Goal: Transaction & Acquisition: Purchase product/service

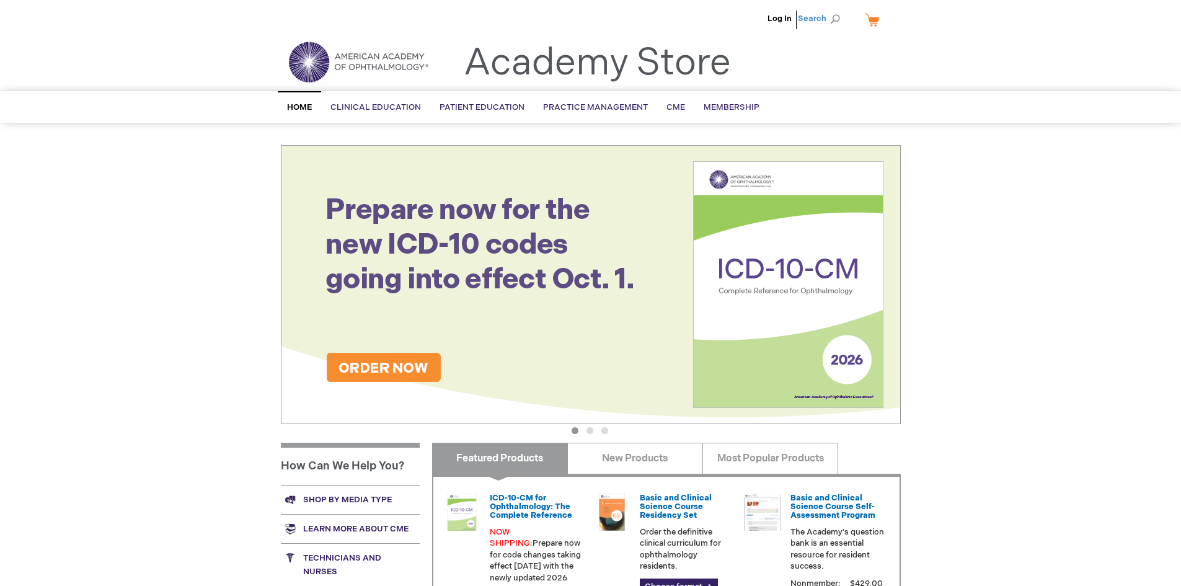
click at [834, 20] on span "Search" at bounding box center [821, 18] width 47 height 25
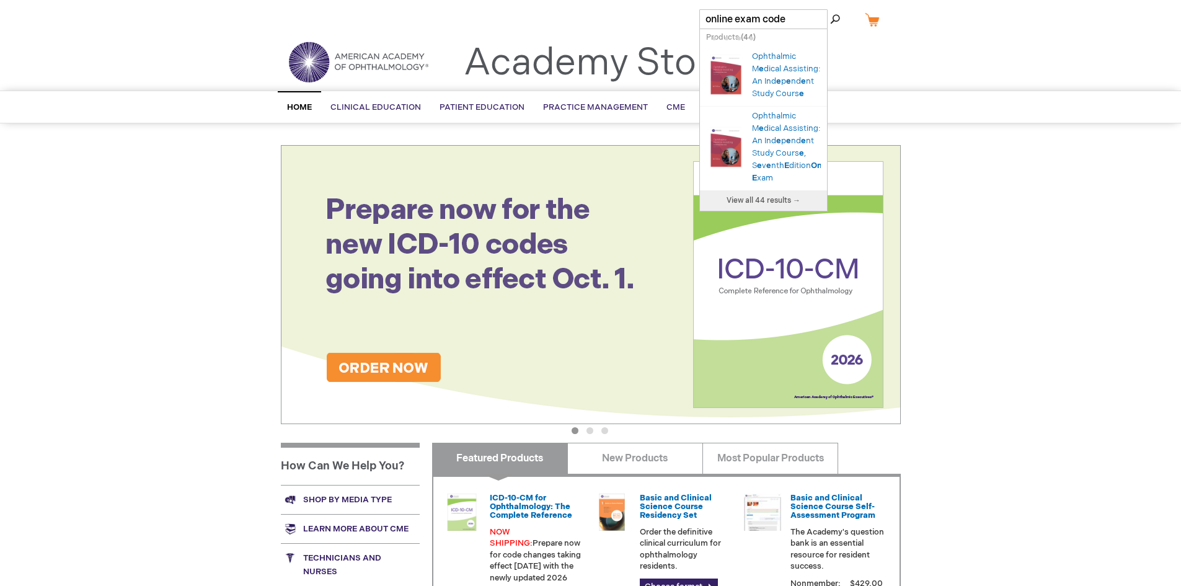
type input "online exam code"
click at [830, 9] on button "Search" at bounding box center [835, 19] width 10 height 20
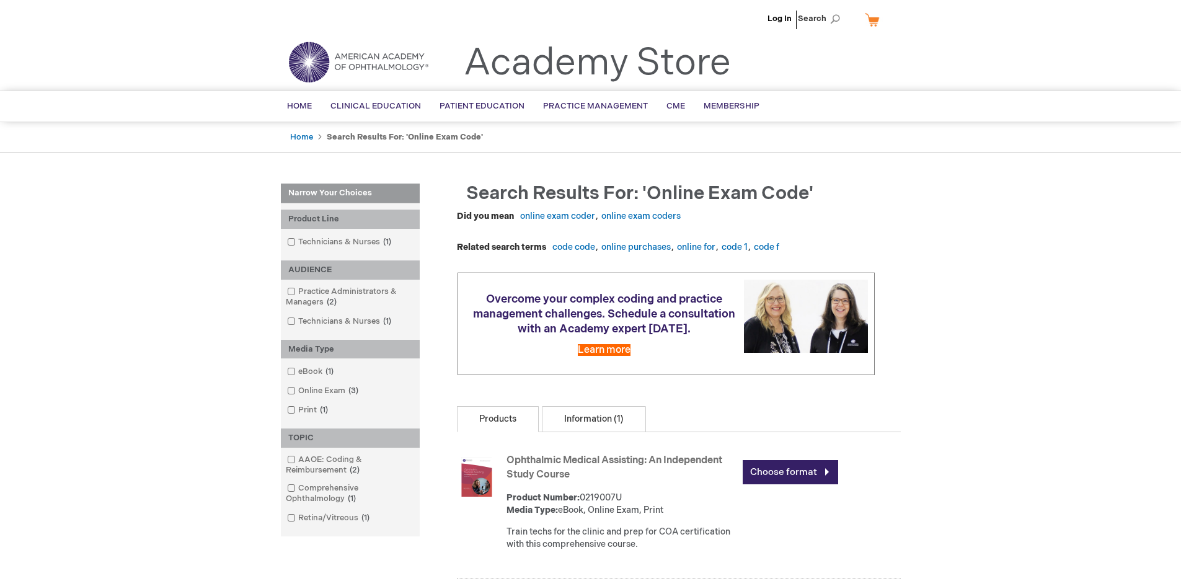
click at [588, 432] on link "Information (1)" at bounding box center [594, 419] width 104 height 26
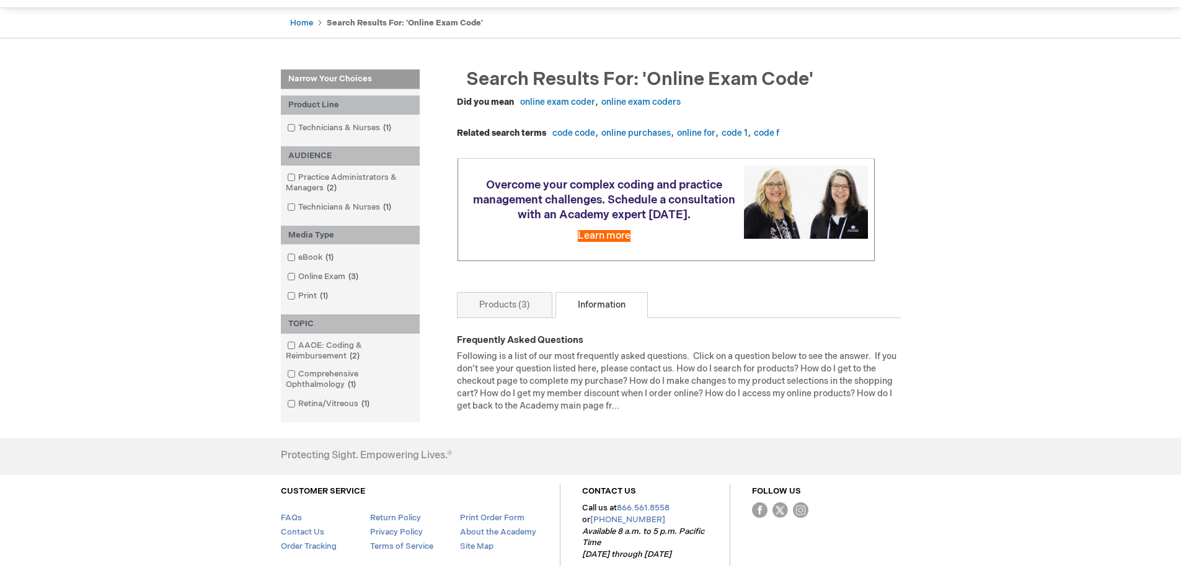
scroll to position [113, 0]
click at [342, 278] on link "Online Exam 3 items" at bounding box center [323, 277] width 79 height 12
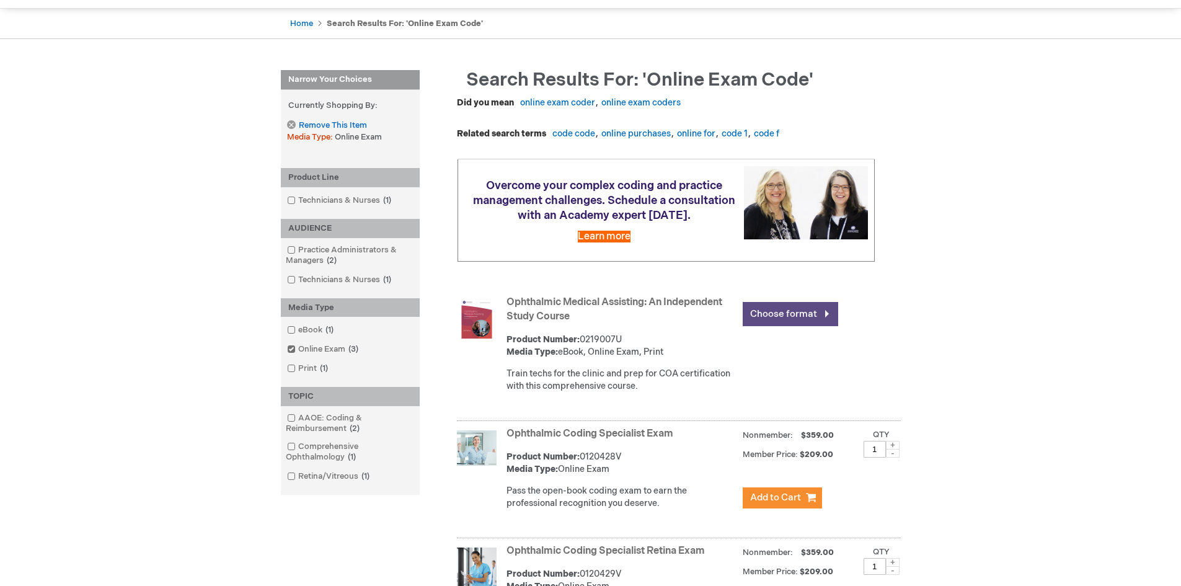
click at [826, 312] on link "Choose format" at bounding box center [790, 314] width 95 height 24
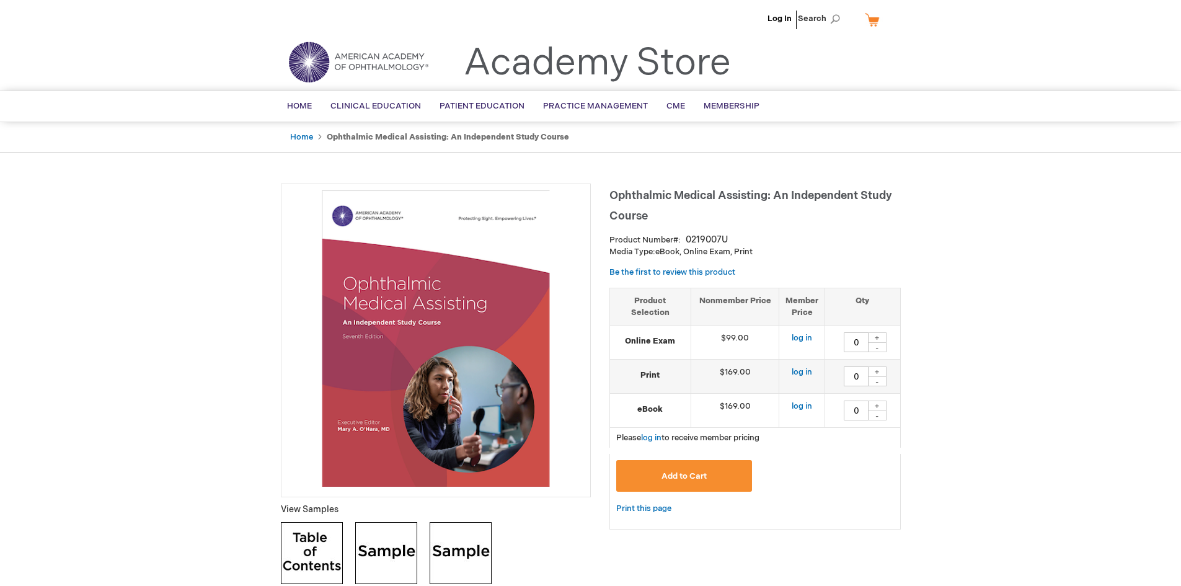
click at [878, 342] on div "+" at bounding box center [877, 337] width 19 height 11
type input "1"
click at [681, 474] on span "Add to Cart" at bounding box center [683, 476] width 45 height 10
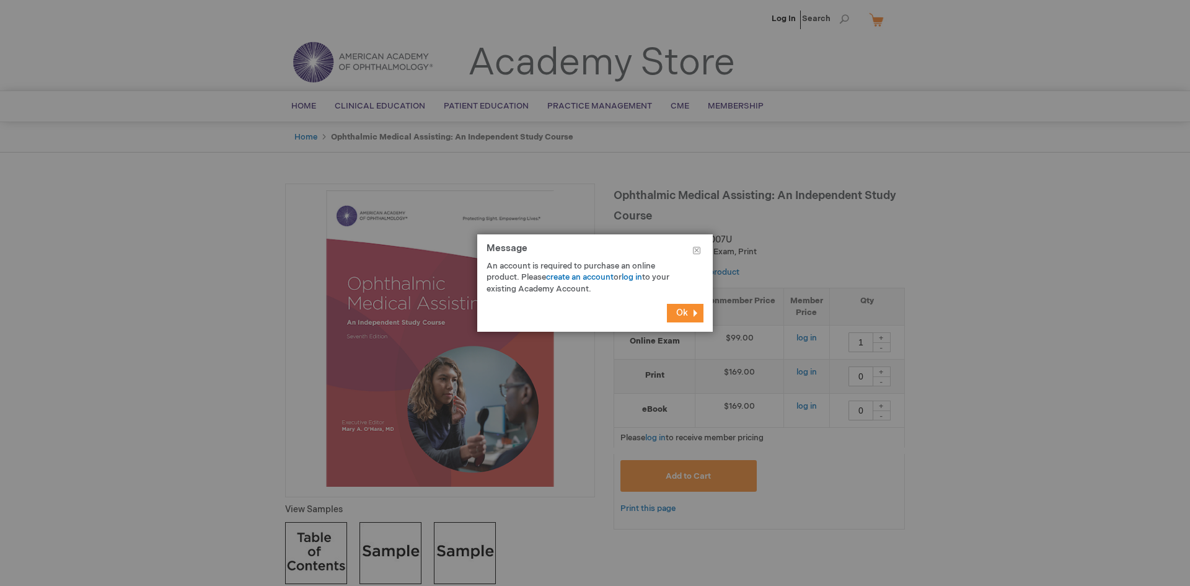
click at [689, 315] on button "Ok" at bounding box center [685, 313] width 37 height 19
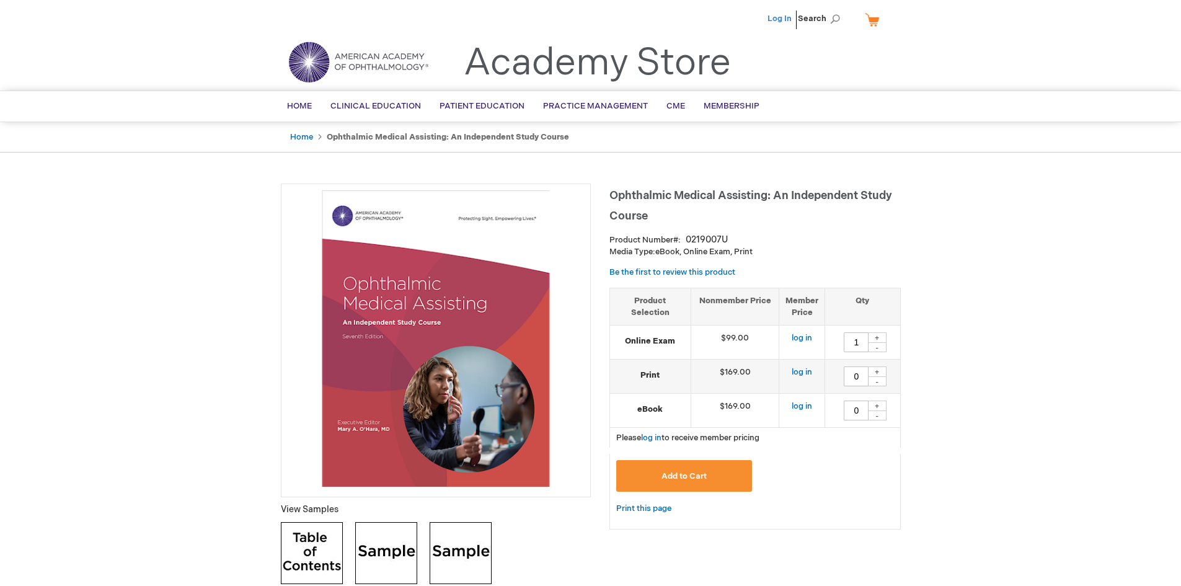
click at [777, 15] on link "Log In" at bounding box center [779, 19] width 24 height 10
click at [888, 332] on td "0 + -" at bounding box center [862, 342] width 75 height 34
click at [874, 333] on div "+" at bounding box center [877, 337] width 19 height 11
type input "1"
click at [701, 477] on span "Add to Cart" at bounding box center [683, 476] width 45 height 10
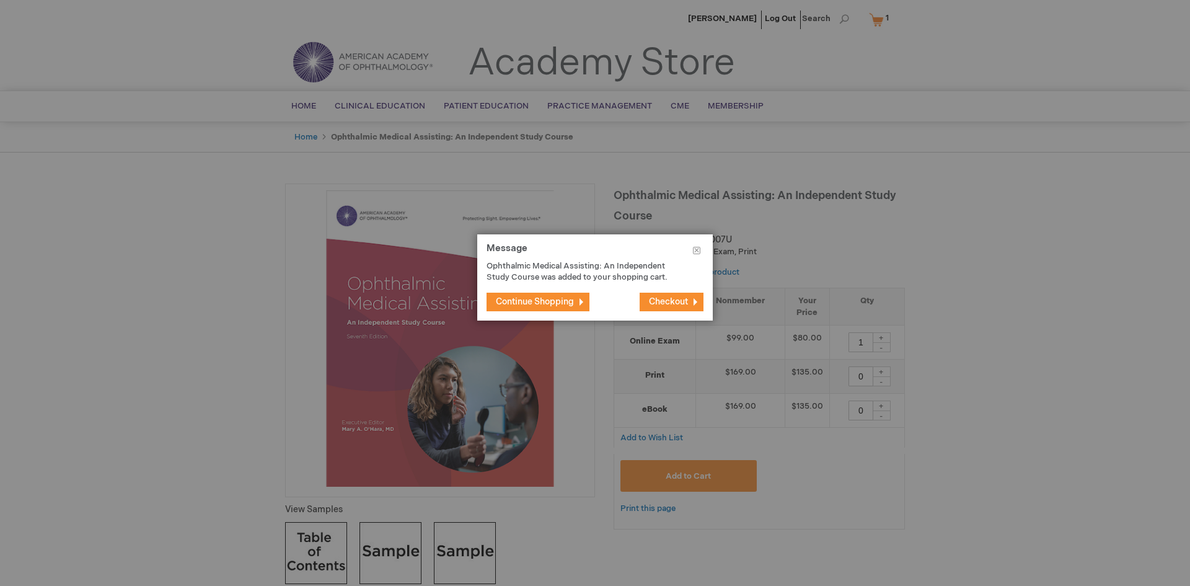
drag, startPoint x: 672, startPoint y: 297, endPoint x: 793, endPoint y: 259, distance: 126.6
click at [553, 279] on div "Message Close Ophthalmic Medical Assisting: An Independent Study Course was add…" at bounding box center [595, 277] width 236 height 86
click at [1064, 231] on div at bounding box center [595, 293] width 1190 height 586
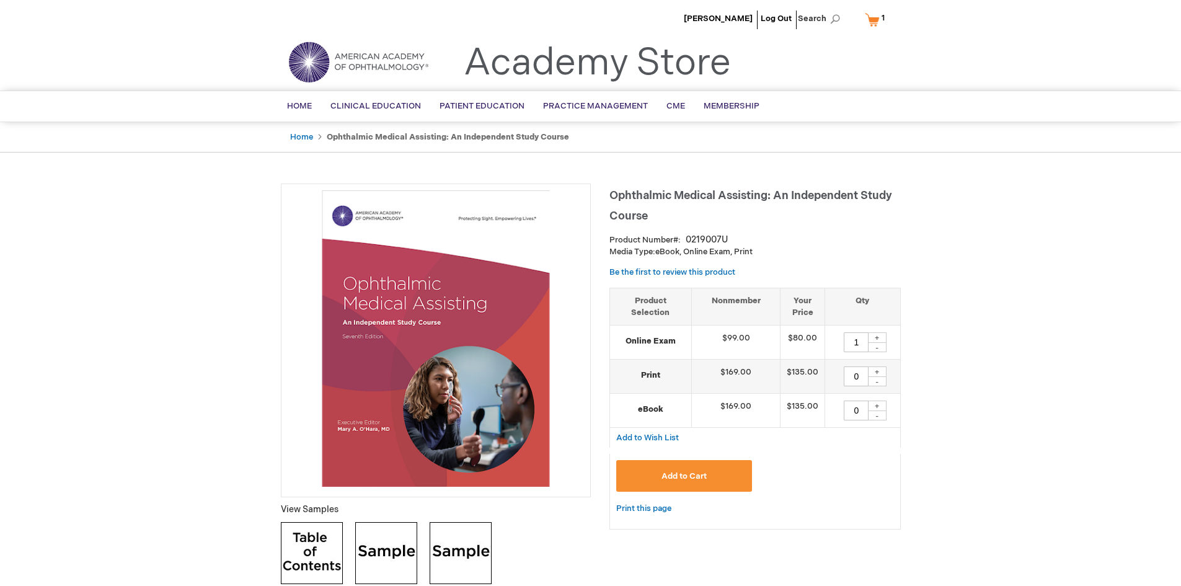
click at [705, 481] on span "Add to Cart" at bounding box center [683, 476] width 45 height 10
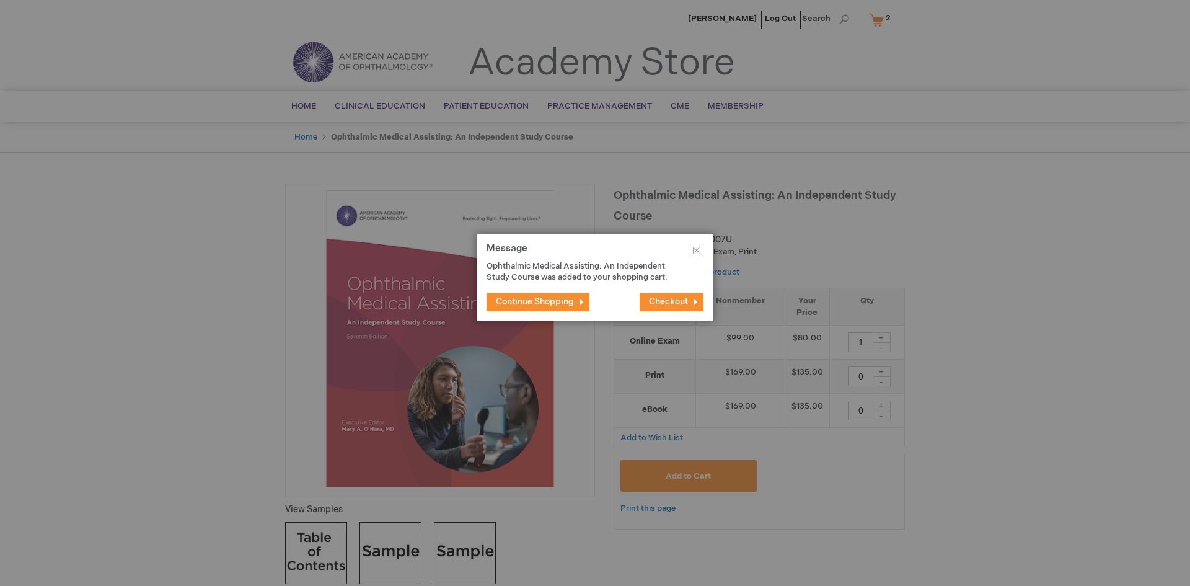
click at [672, 306] on span "Checkout" at bounding box center [668, 301] width 39 height 11
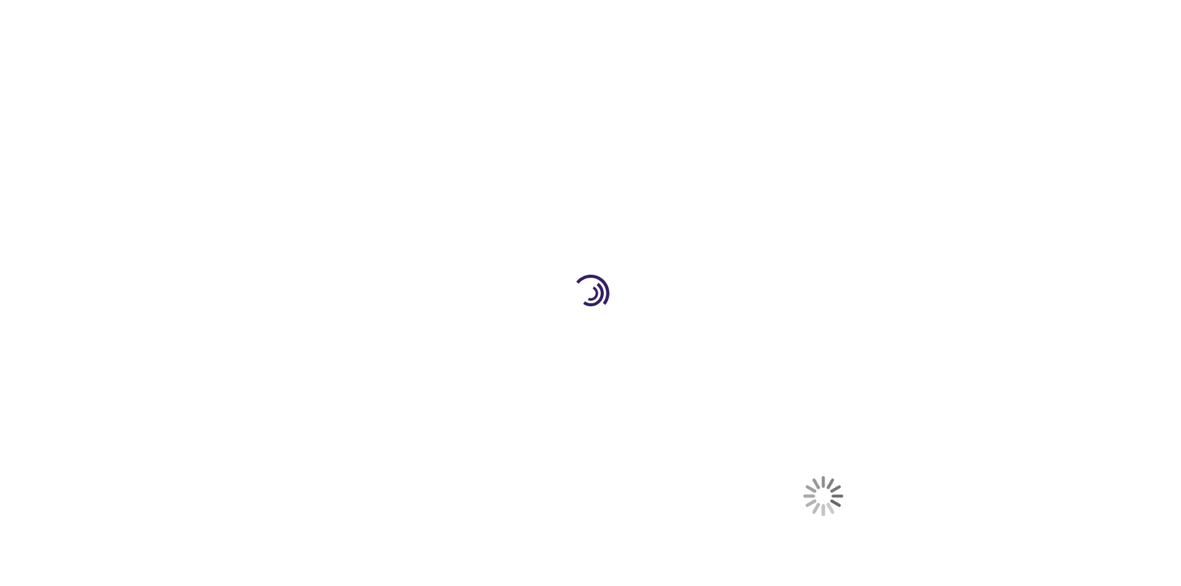
select select "US"
select select "61"
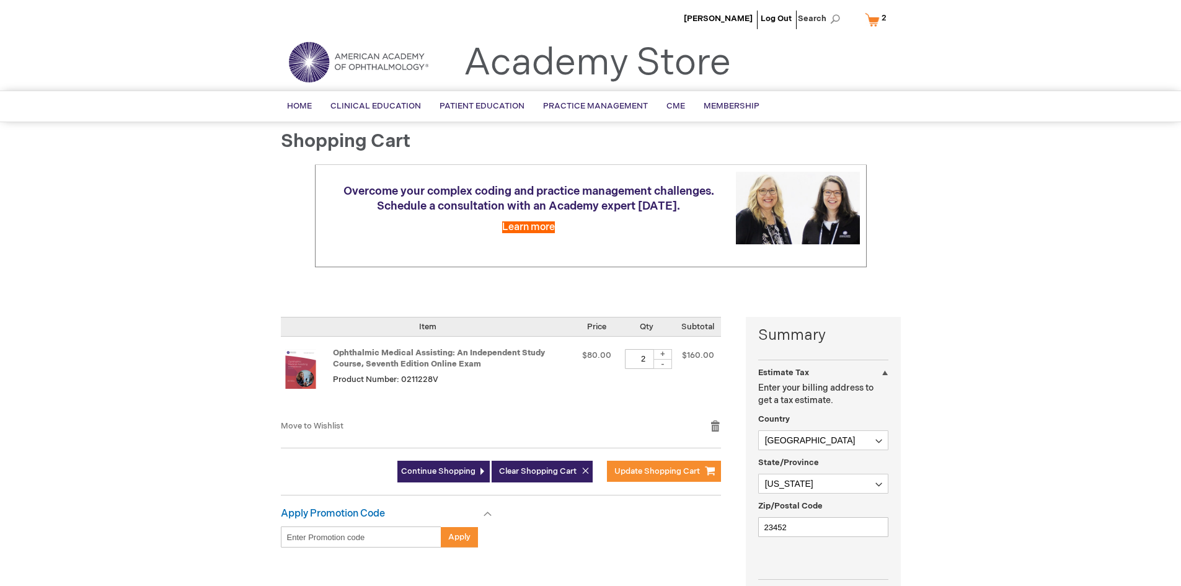
click at [663, 364] on div "-" at bounding box center [662, 364] width 19 height 10
type input "1"
click at [677, 473] on span "Update Shopping Cart" at bounding box center [657, 471] width 86 height 10
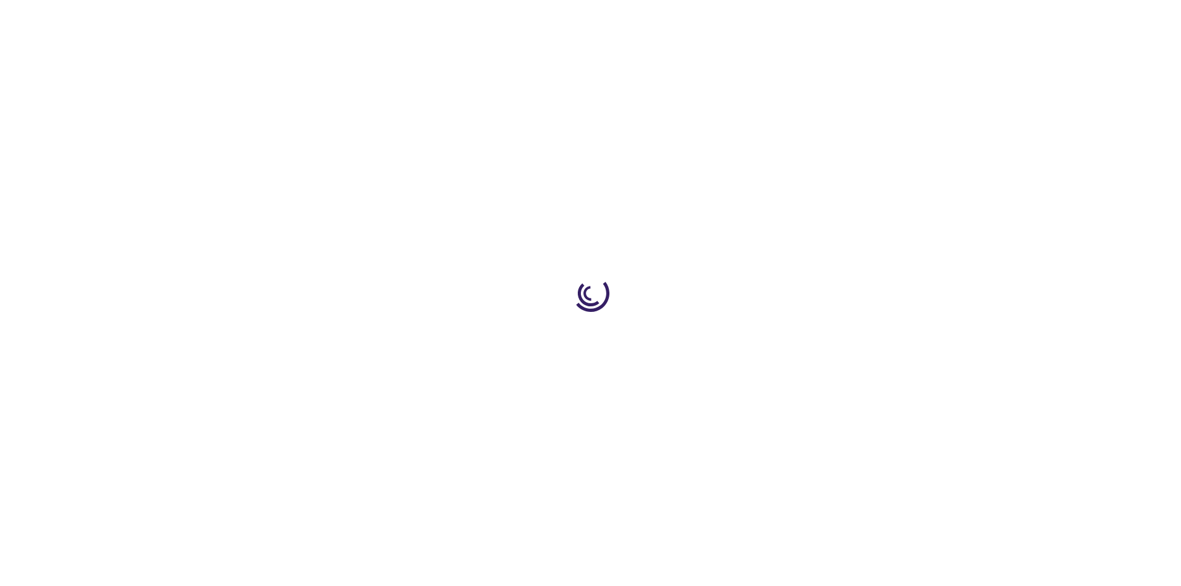
select select "US"
select select "61"
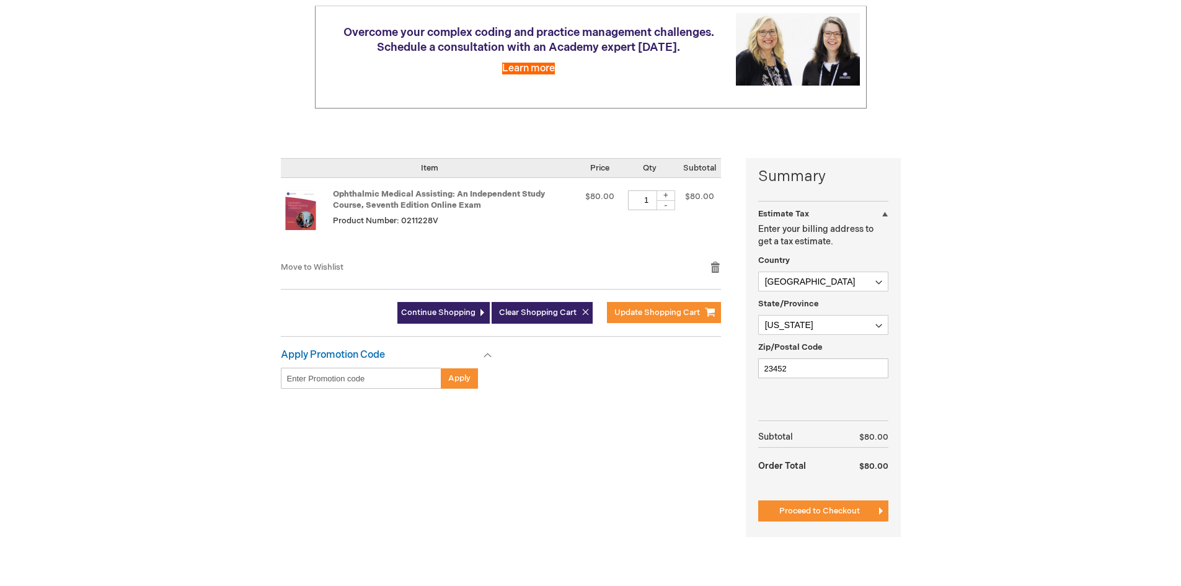
scroll to position [172, 0]
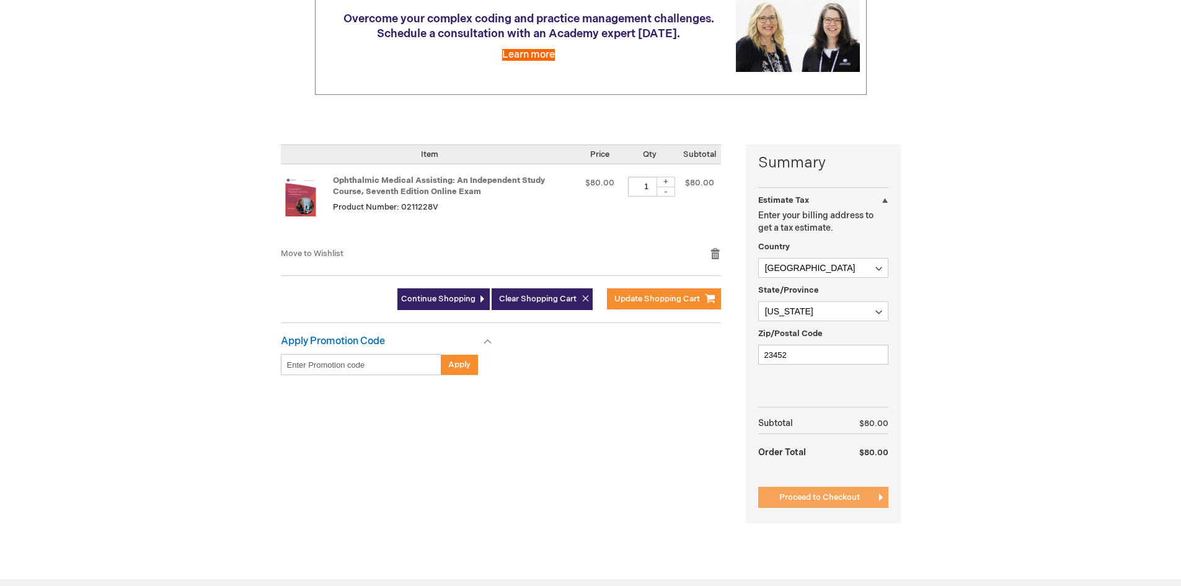
click at [804, 492] on button "Proceed to Checkout" at bounding box center [823, 497] width 130 height 21
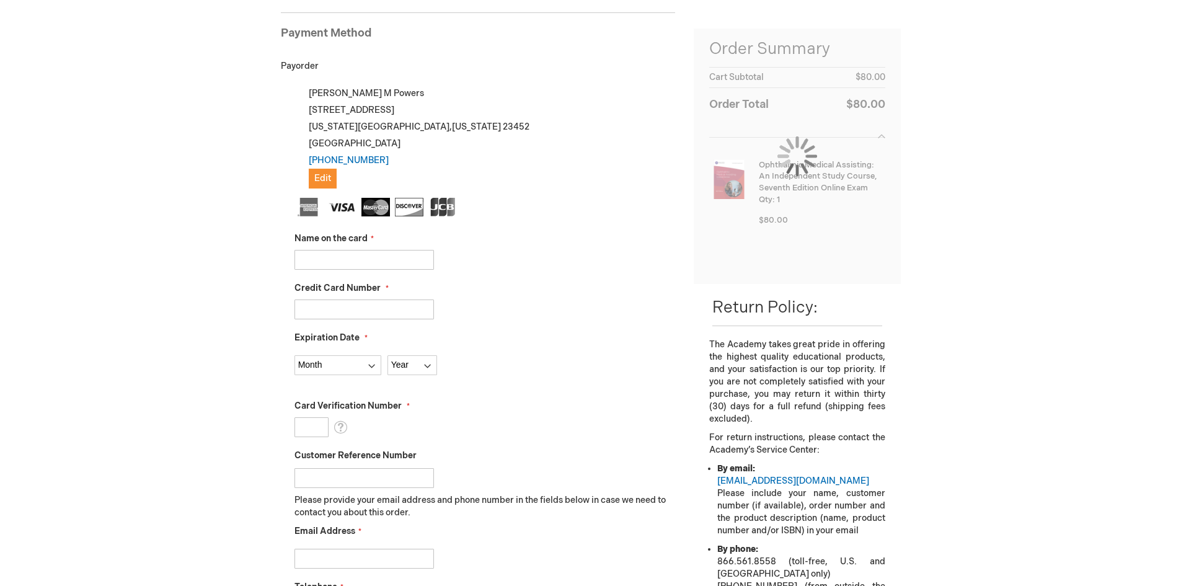
click at [359, 255] on input "Name on the card" at bounding box center [363, 260] width 139 height 20
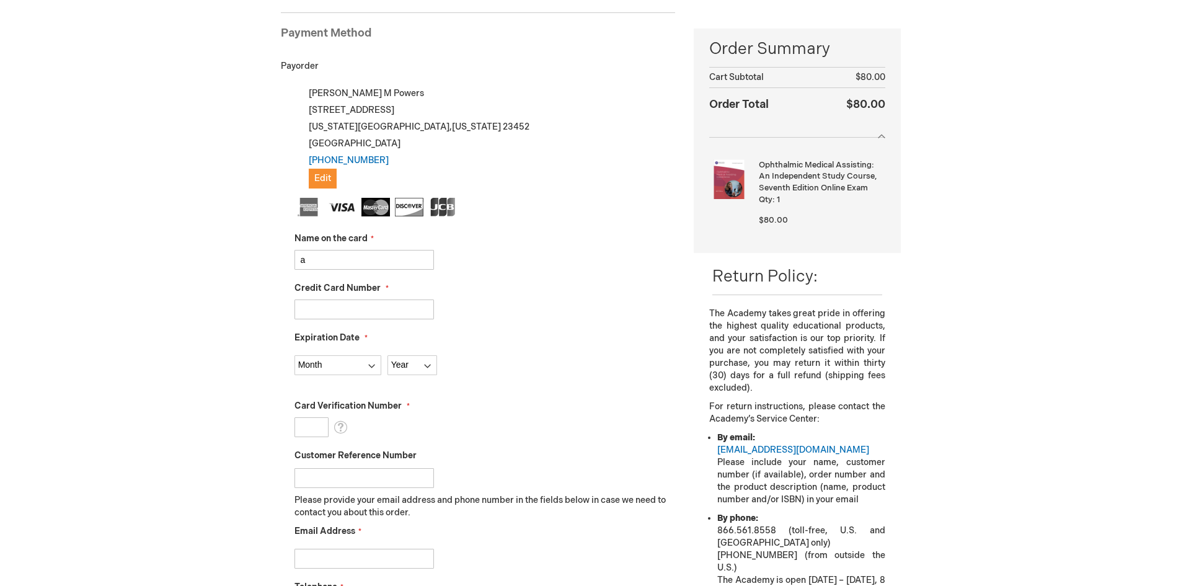
type input "ADAM T LIPMAN"
click at [320, 308] on input "Credit Card Number" at bounding box center [363, 309] width 139 height 20
type input "4246315372354165"
select select "7"
click at [427, 363] on select "Year 2025 2026 2027 2028 2029 2030 2031 2032 2033 2034 2035" at bounding box center [412, 365] width 50 height 20
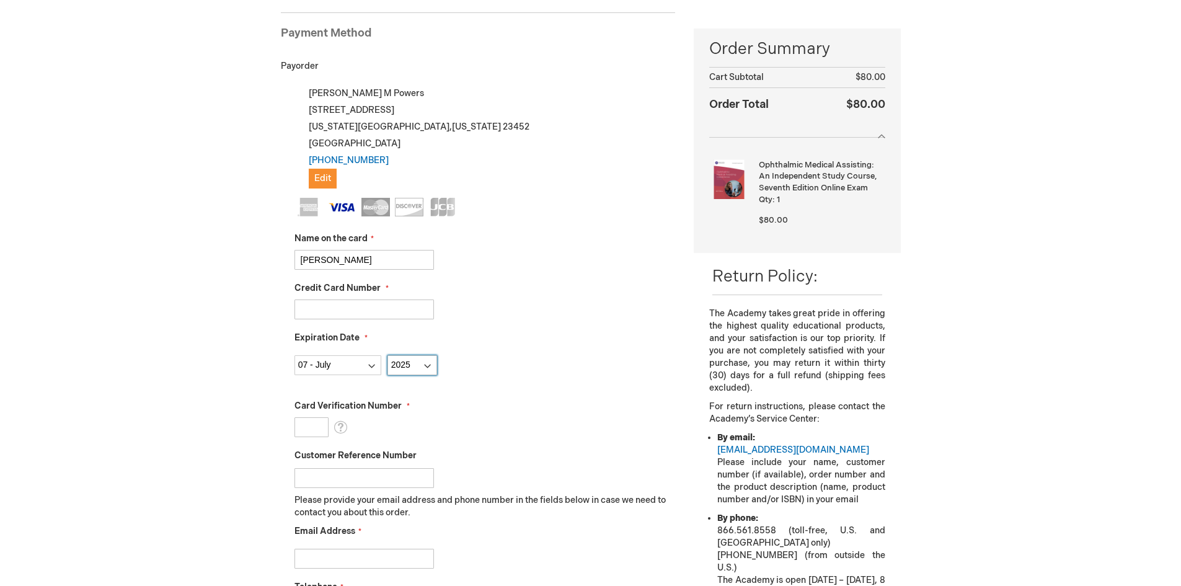
select select "2028"
click at [387, 355] on select "Year 2025 2026 2027 2028 2029 2030 2031 2032 2033 2034 2035" at bounding box center [412, 365] width 50 height 20
click at [319, 427] on input "Card Verification Number" at bounding box center [311, 427] width 34 height 20
type input "580"
click at [497, 347] on div "Expiration Date Month 01 - January 02 - February 03 - March 04 - April 05 - May…" at bounding box center [484, 353] width 381 height 43
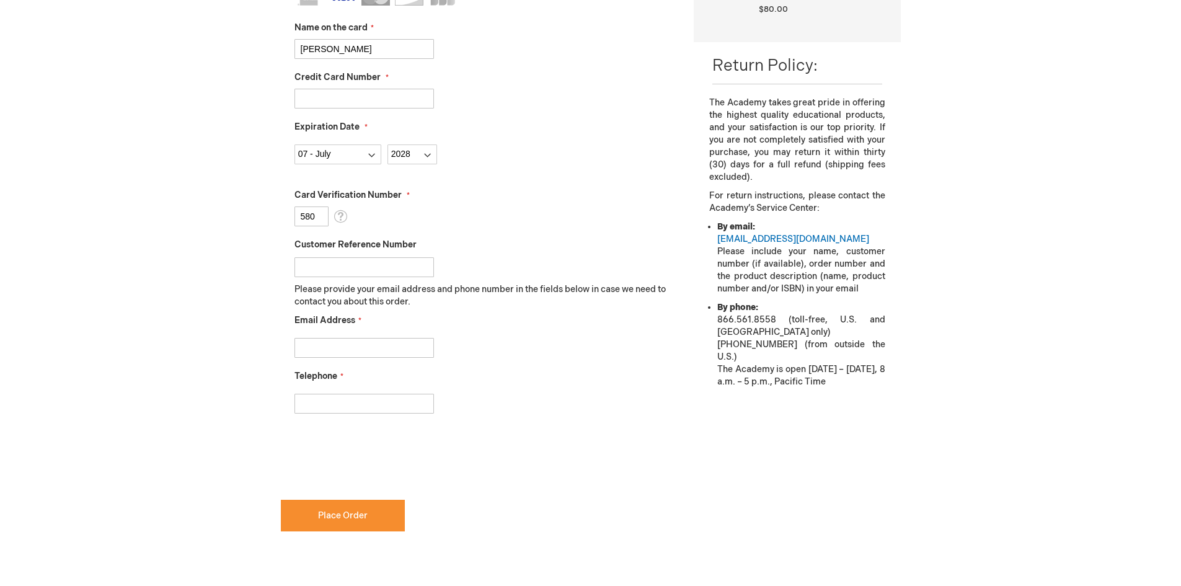
scroll to position [393, 0]
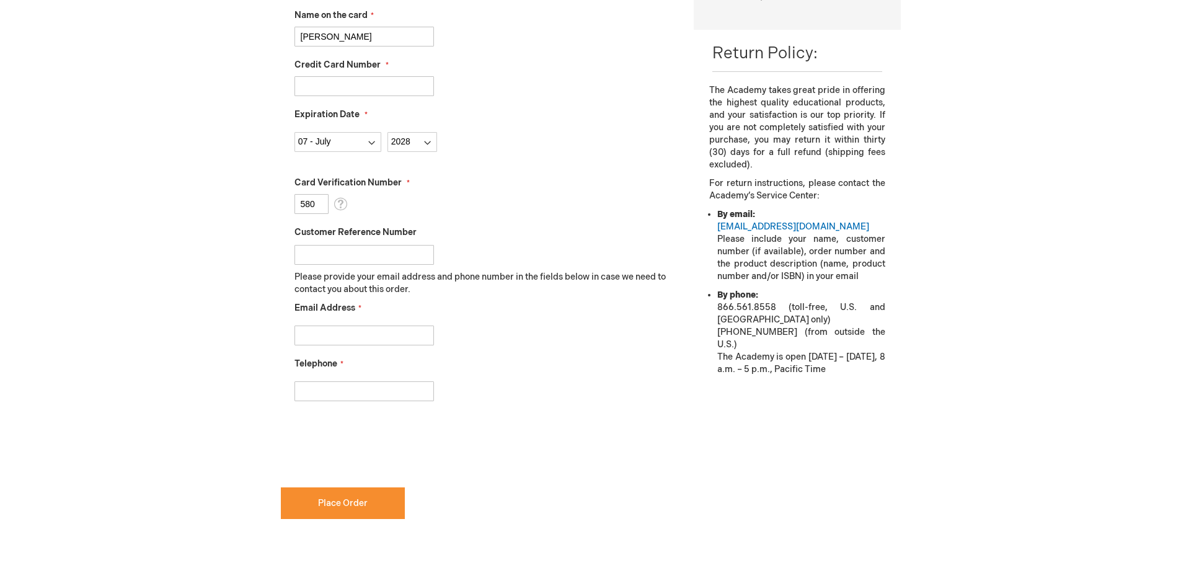
click at [355, 333] on input "Email Address" at bounding box center [363, 335] width 139 height 20
type input "JPOWERS@MANDELLRETINA.COM"
type input "7572274300"
checkbox input "true"
click at [330, 507] on span "Place Order" at bounding box center [343, 503] width 50 height 11
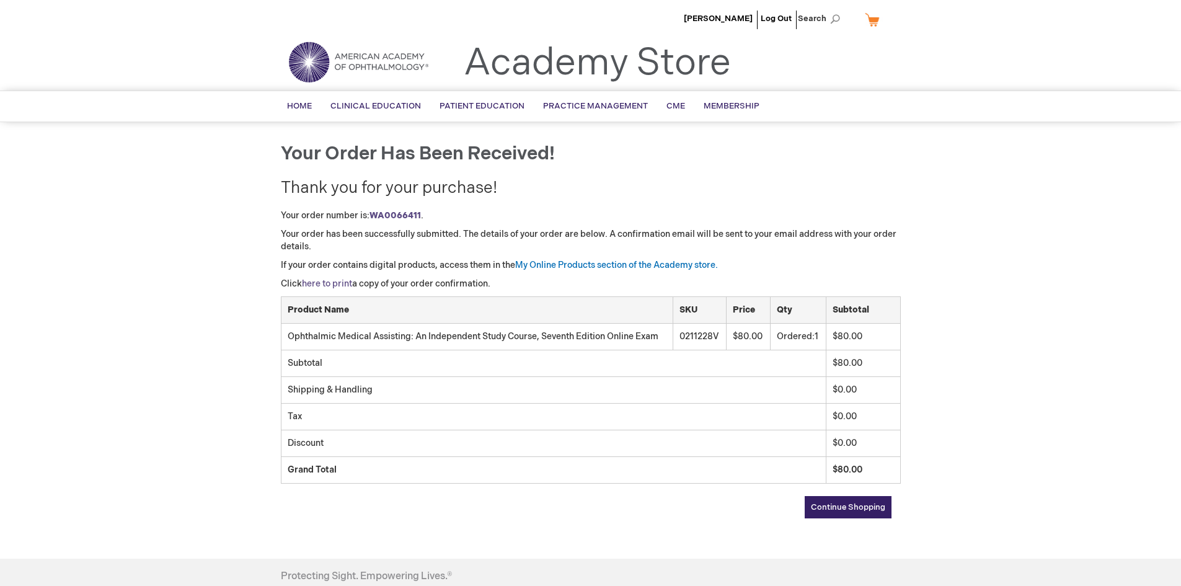
click at [339, 282] on link "here to print" at bounding box center [327, 283] width 50 height 11
click at [578, 263] on link "My Online Products section of the Academy store." at bounding box center [616, 265] width 203 height 11
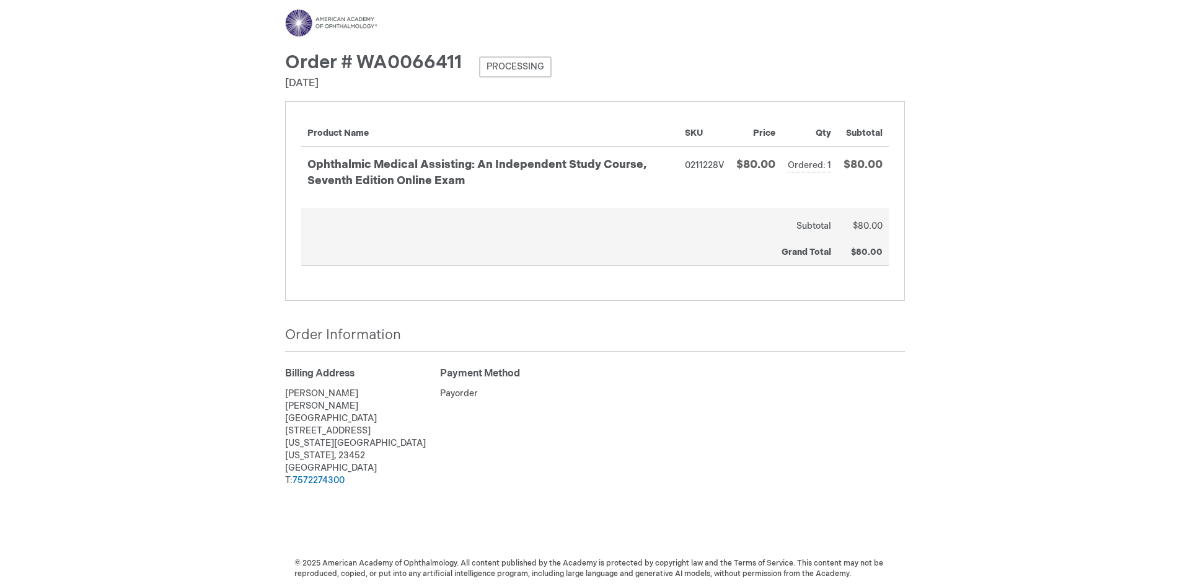
click at [708, 167] on td "0211228V" at bounding box center [704, 177] width 51 height 60
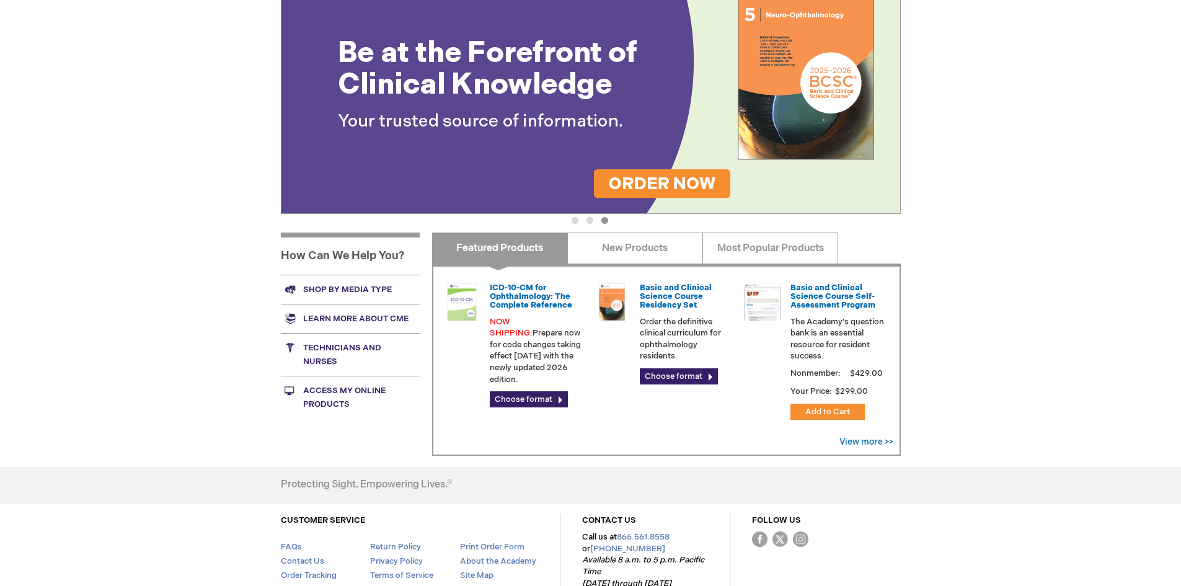
scroll to position [287, 0]
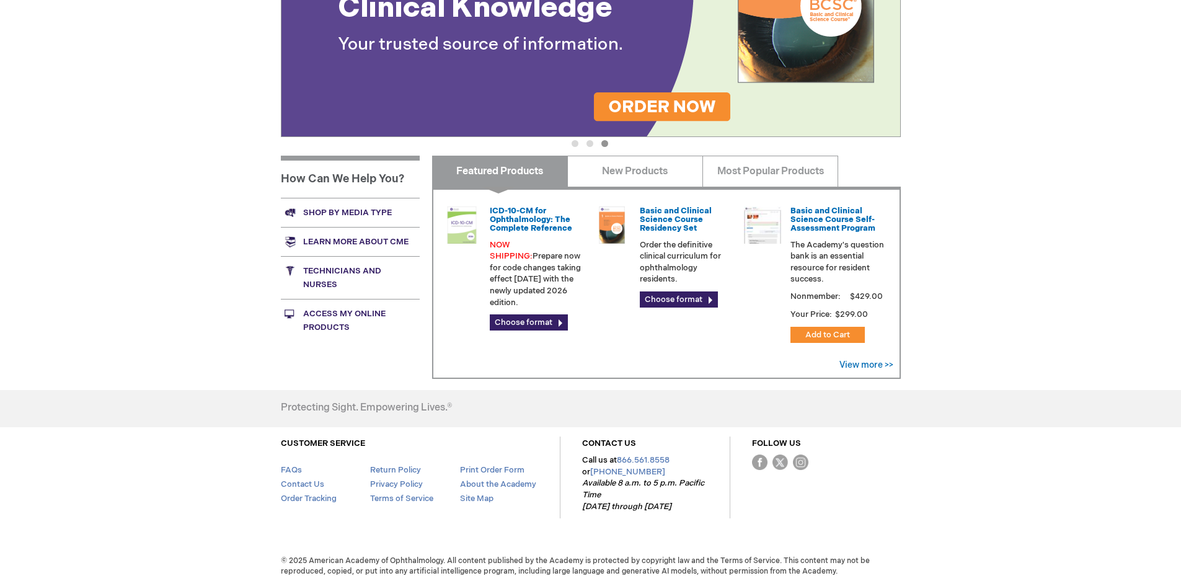
click at [314, 279] on link "Technicians and nurses" at bounding box center [350, 277] width 139 height 43
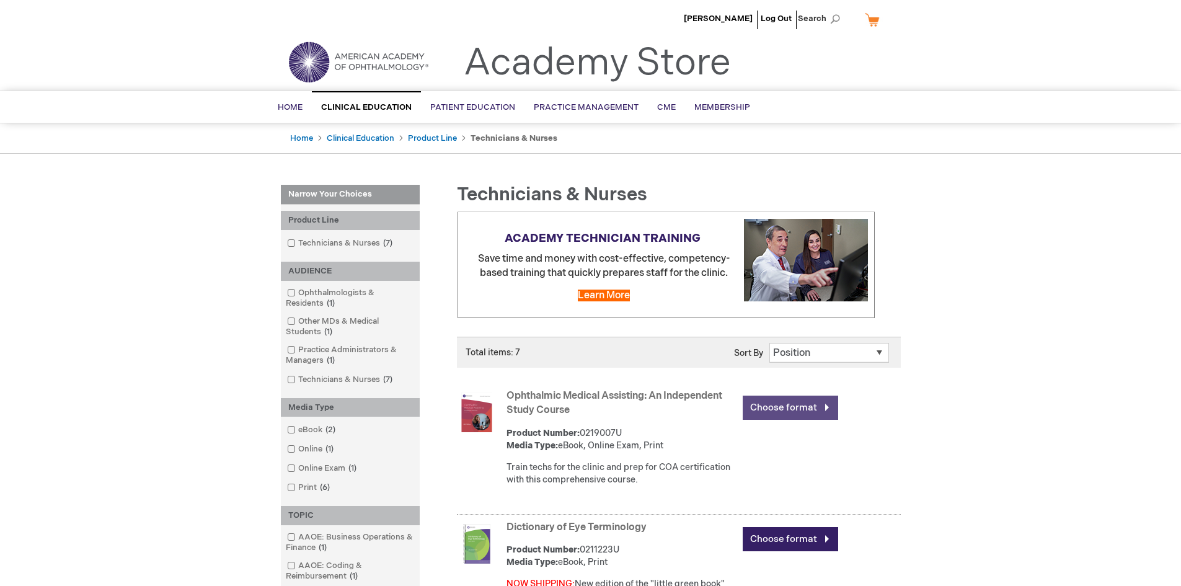
click at [808, 402] on link "Choose format" at bounding box center [790, 407] width 95 height 24
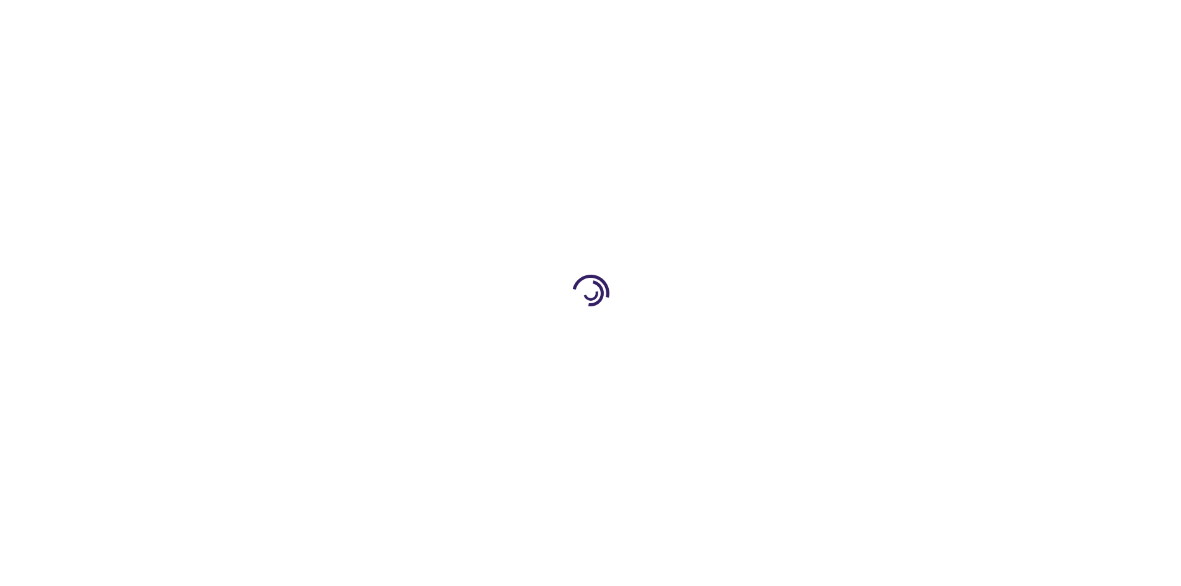
type input "0"
